Goal: Navigation & Orientation: Find specific page/section

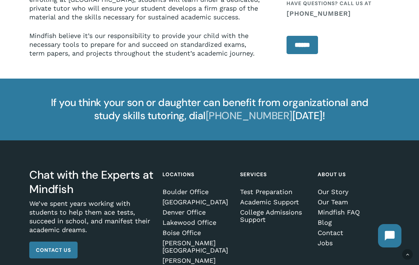
scroll to position [858, 0]
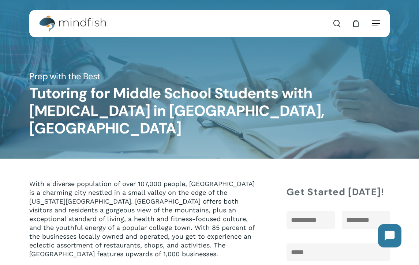
click at [372, 21] on span "Navigation Menu" at bounding box center [376, 23] width 8 height 7
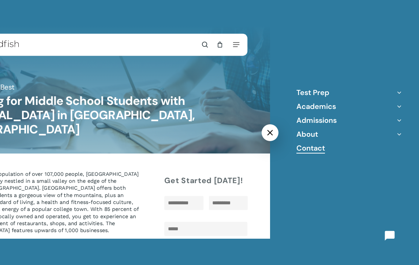
click at [307, 149] on link "Contact" at bounding box center [310, 148] width 29 height 10
click at [310, 135] on link "About" at bounding box center [307, 135] width 22 height 10
click at [310, 134] on link "About" at bounding box center [307, 135] width 22 height 10
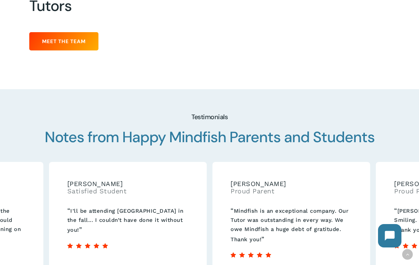
scroll to position [963, 0]
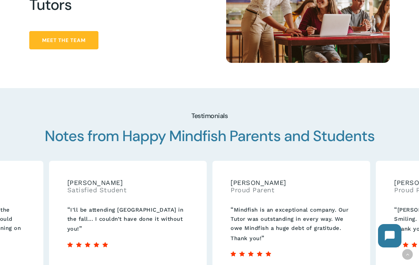
click at [84, 37] on span "Meet the Team" at bounding box center [64, 40] width 44 height 7
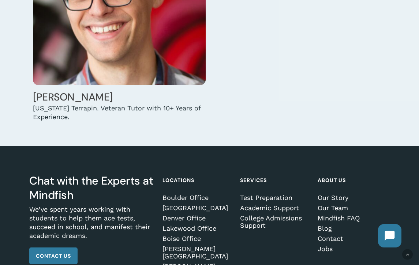
scroll to position [4826, 0]
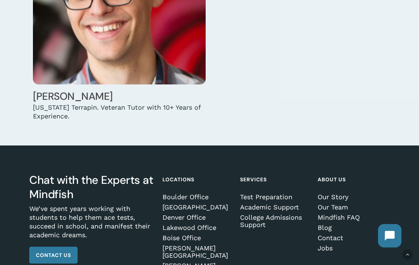
click at [244, 213] on li "College Admissions Support" at bounding box center [275, 222] width 70 height 18
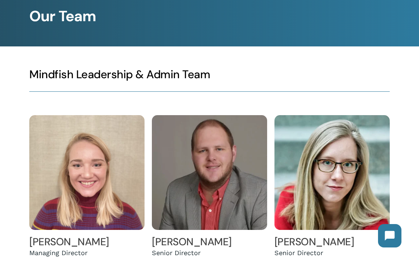
scroll to position [0, 0]
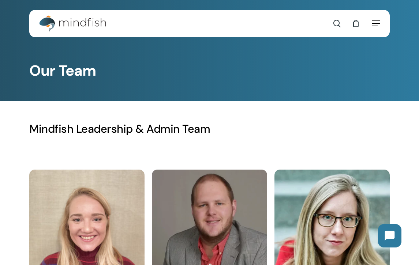
click at [376, 23] on span "Navigation Menu" at bounding box center [376, 23] width 8 height 7
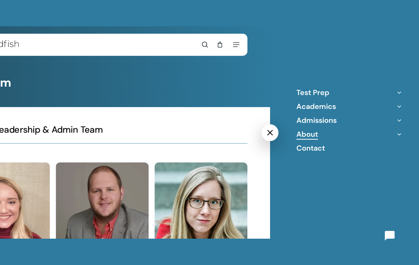
click at [314, 136] on link "About" at bounding box center [307, 135] width 22 height 10
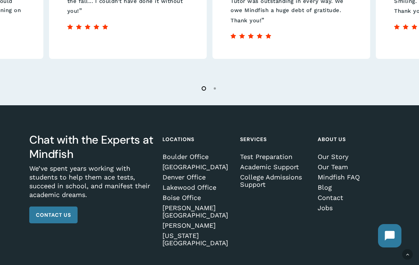
scroll to position [1192, 0]
